Goal: Answer question/provide support

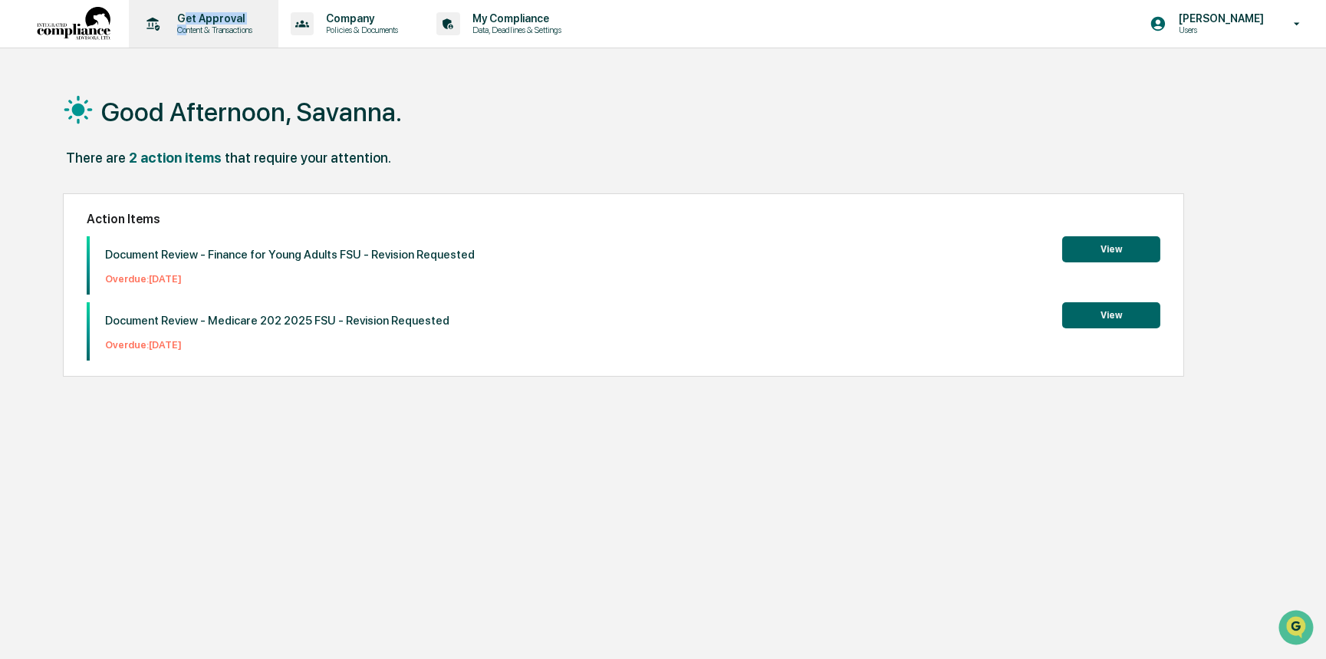
click at [186, 24] on div "Get Approval Content & Transactions" at bounding box center [212, 23] width 95 height 23
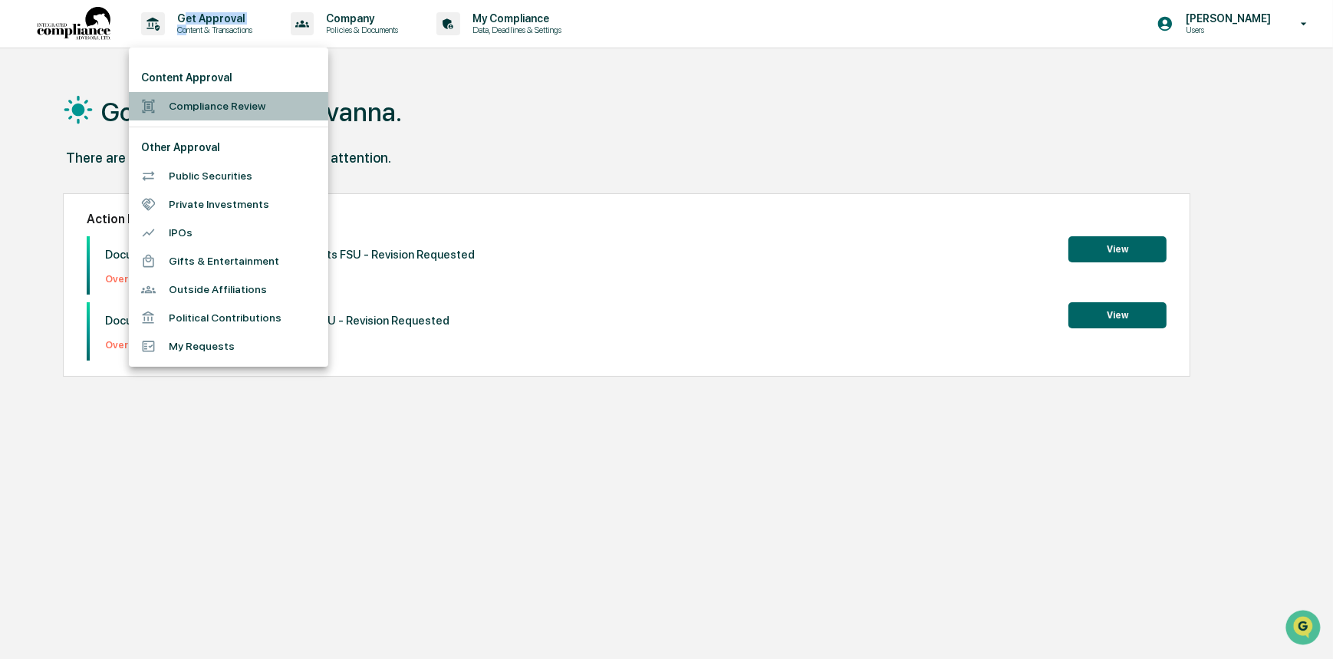
click at [214, 107] on li "Compliance Review" at bounding box center [228, 106] width 199 height 28
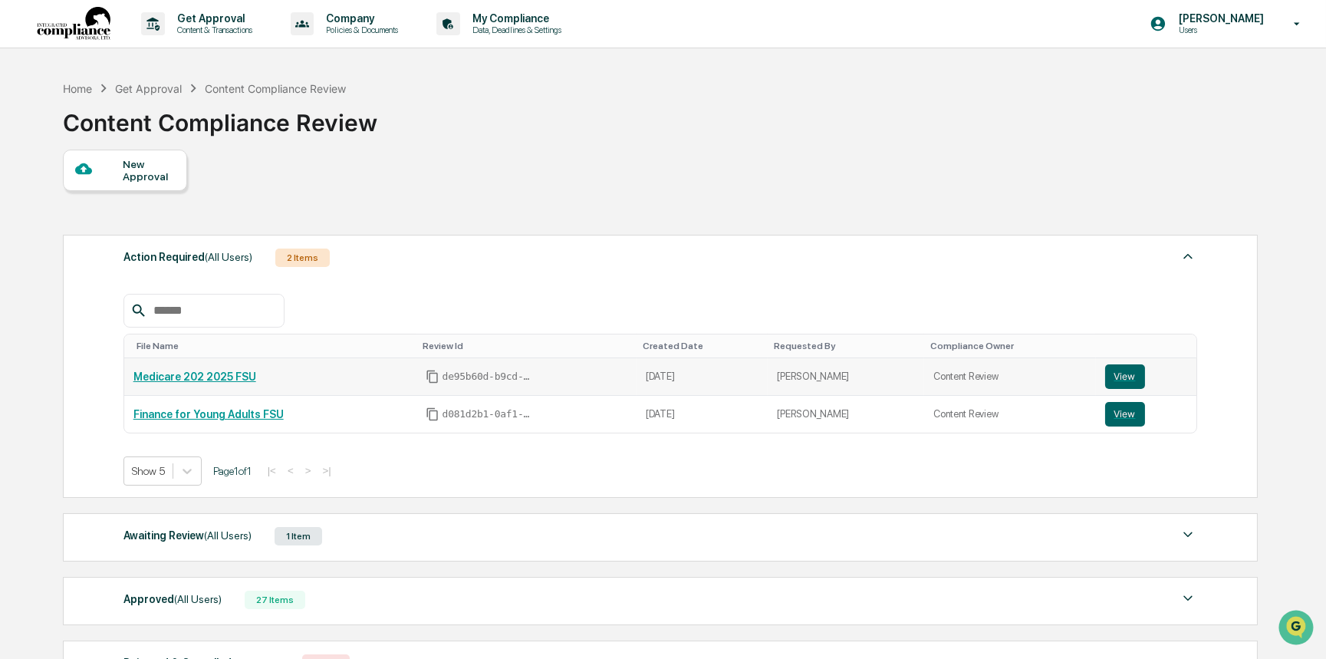
click at [392, 374] on div "Medicare 202 2025 FSU" at bounding box center [270, 376] width 274 height 12
click at [422, 540] on div "Awaiting Review (All Users) 1 Item" at bounding box center [660, 535] width 1074 height 21
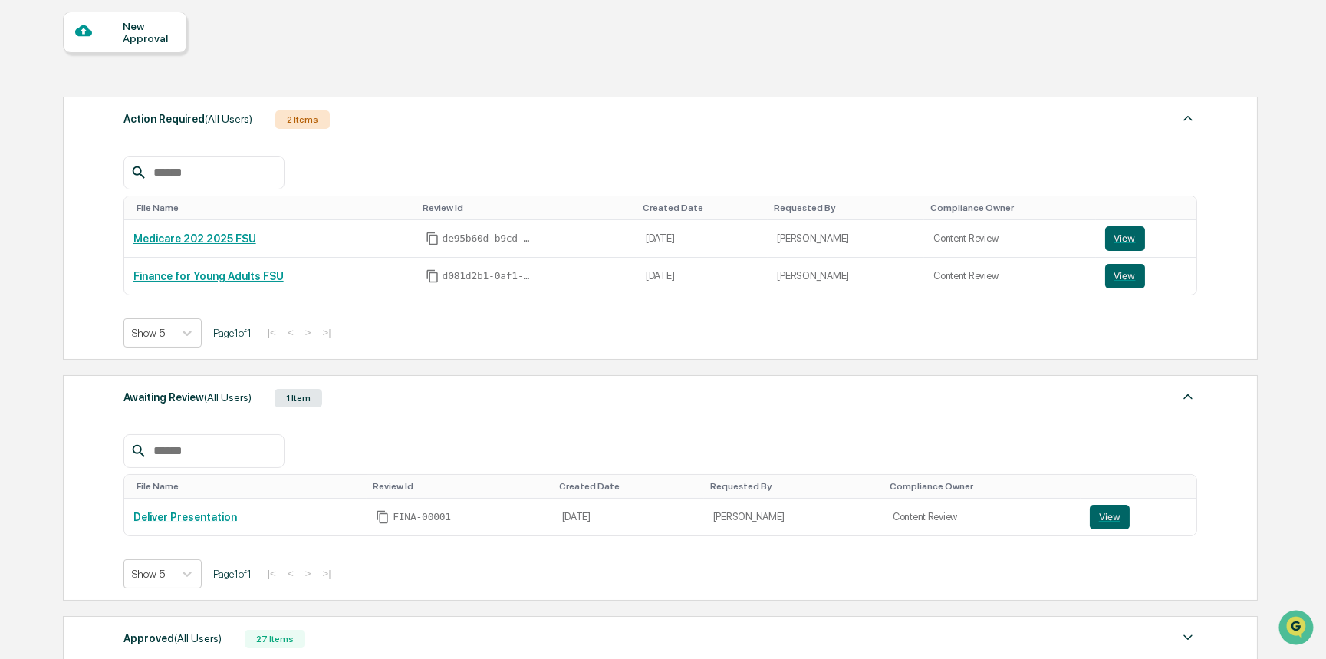
scroll to position [139, 0]
click at [1097, 504] on td "View" at bounding box center [1139, 516] width 116 height 37
click at [1097, 511] on button "View" at bounding box center [1110, 516] width 40 height 25
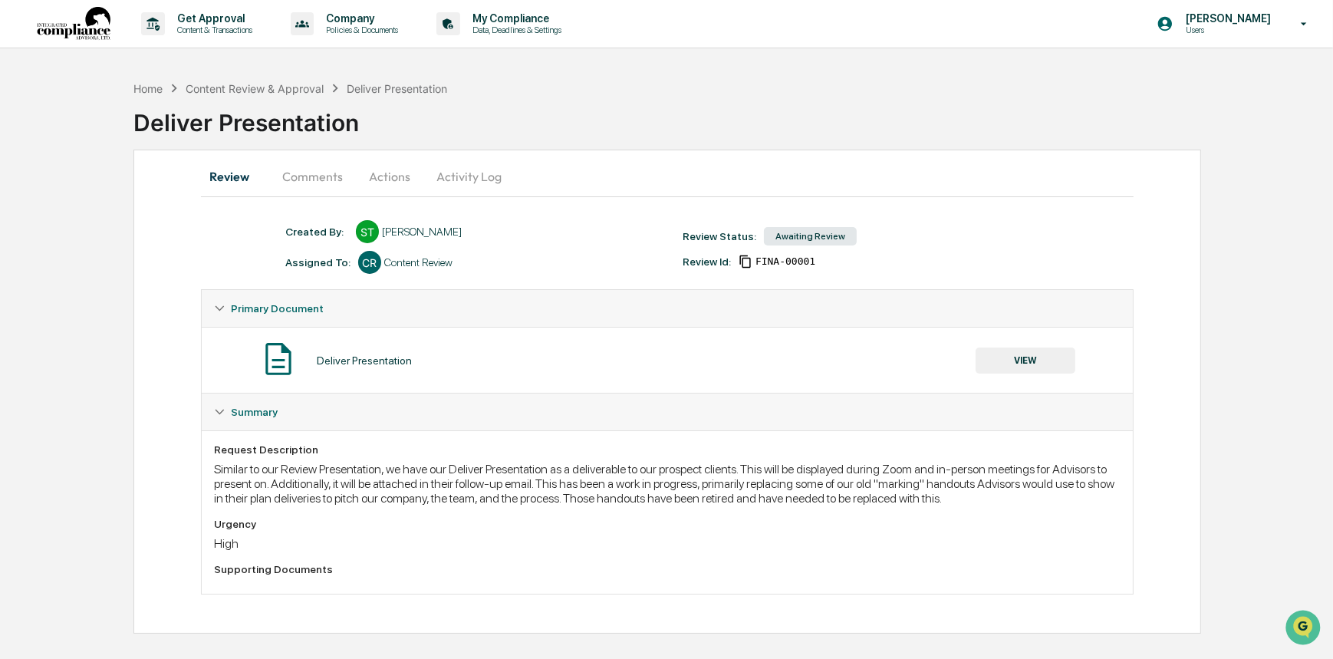
click at [326, 171] on button "Comments" at bounding box center [312, 176] width 85 height 37
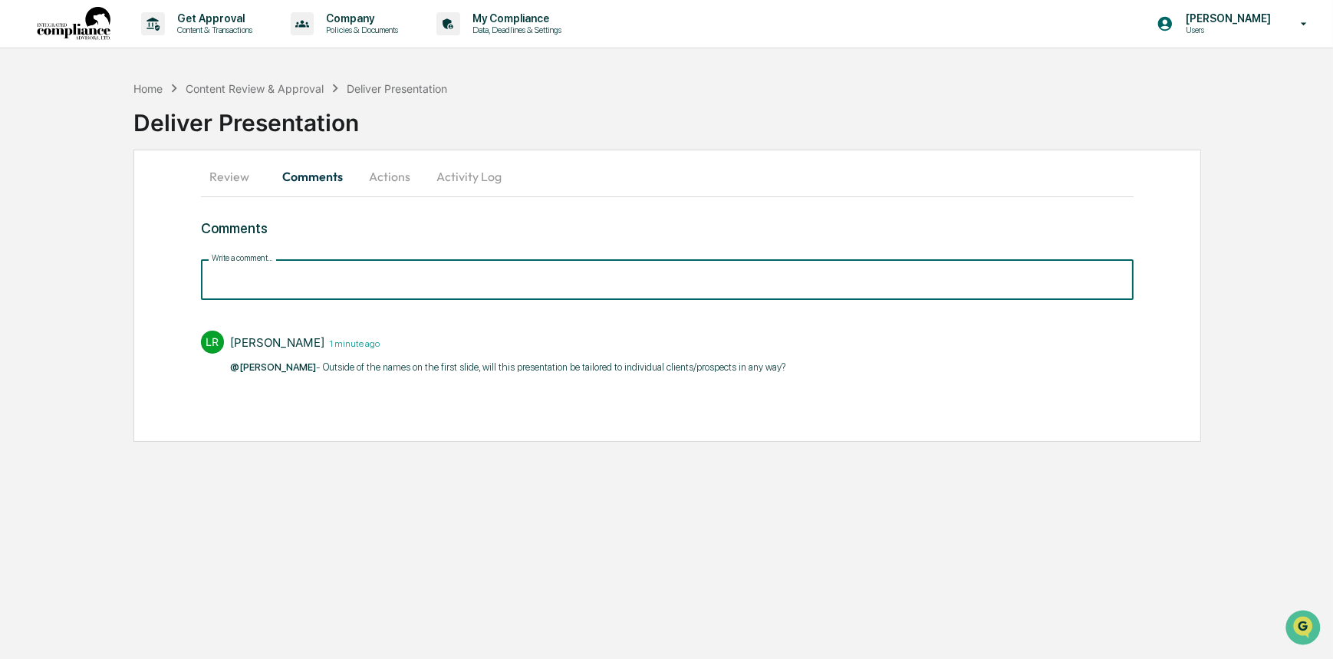
click at [367, 283] on input "Write a comment..." at bounding box center [667, 279] width 933 height 41
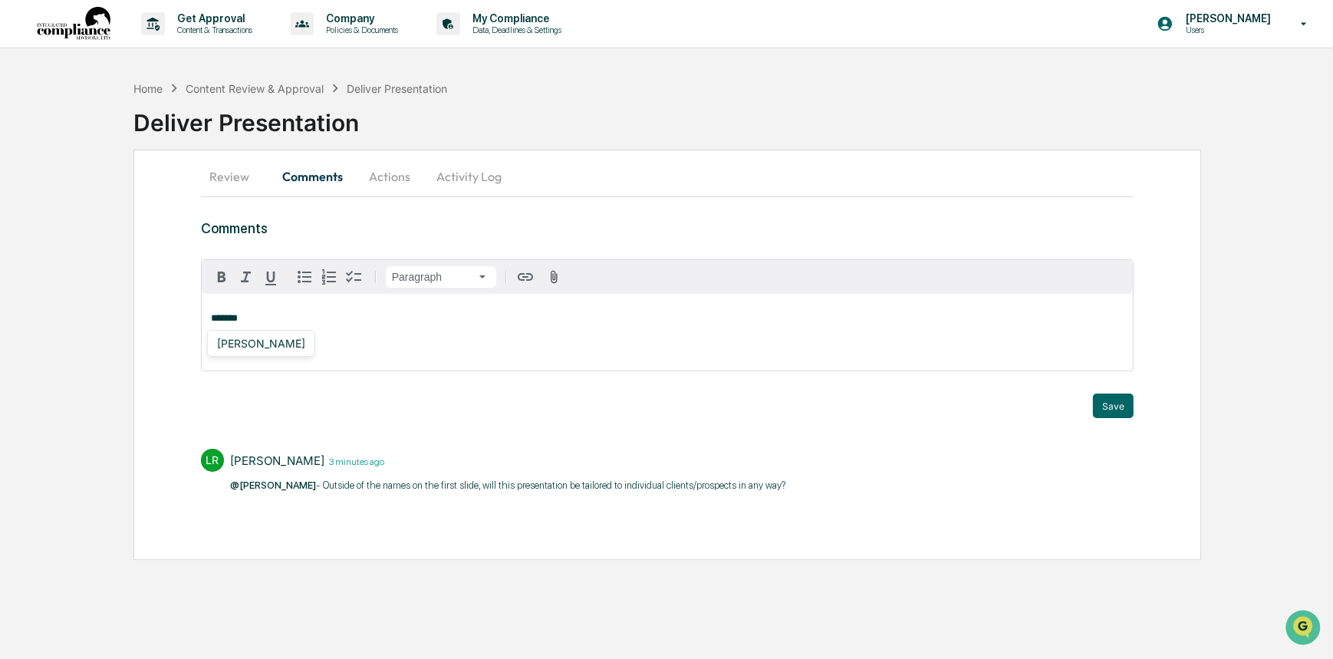
click at [235, 344] on div "Lindsay Rider" at bounding box center [261, 343] width 100 height 19
click at [308, 320] on p "**********" at bounding box center [667, 318] width 913 height 11
drag, startPoint x: 602, startPoint y: 311, endPoint x: 414, endPoint y: 303, distance: 188.1
click at [414, 303] on div "**********" at bounding box center [668, 332] width 932 height 77
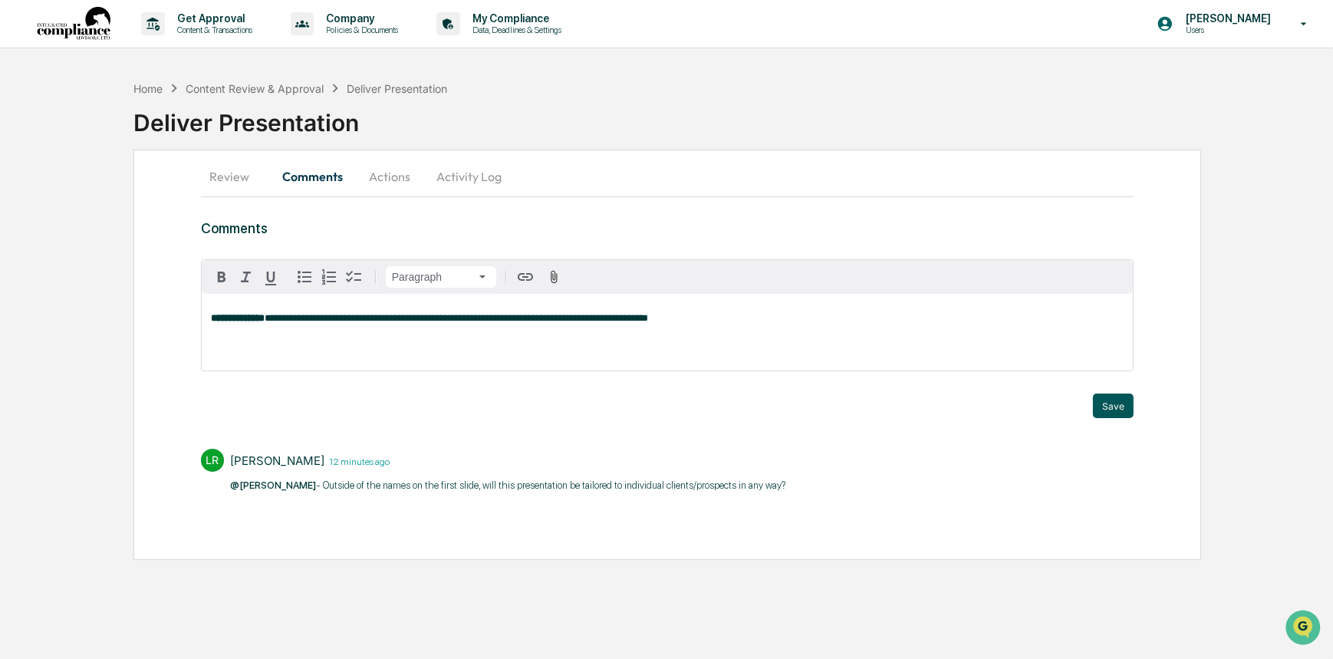
click at [1101, 400] on button "Save" at bounding box center [1113, 405] width 41 height 25
